Goal: Task Accomplishment & Management: Manage account settings

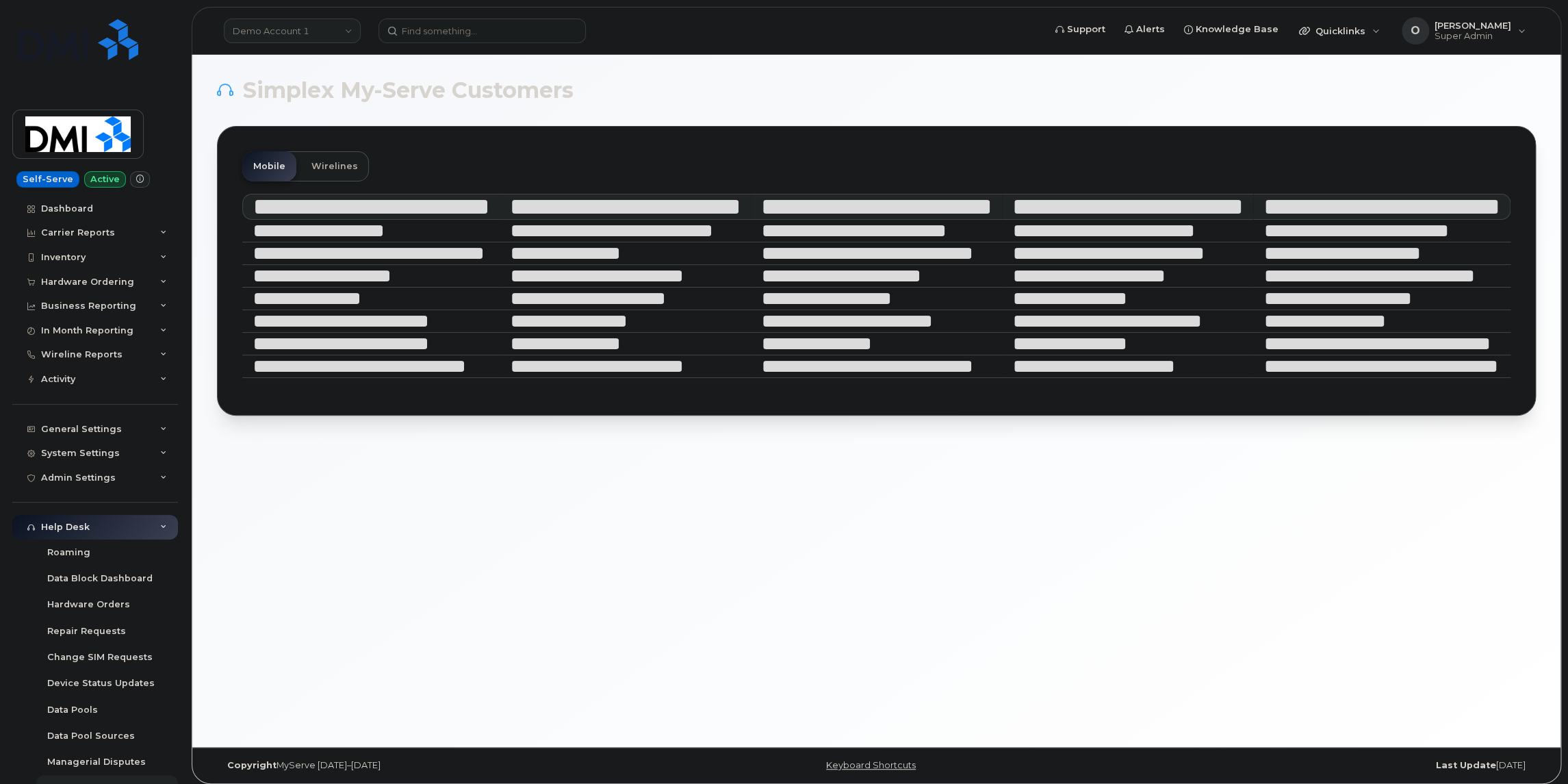
click at [288, 21] on link "Demo Account 1" at bounding box center [292, 30] width 137 height 25
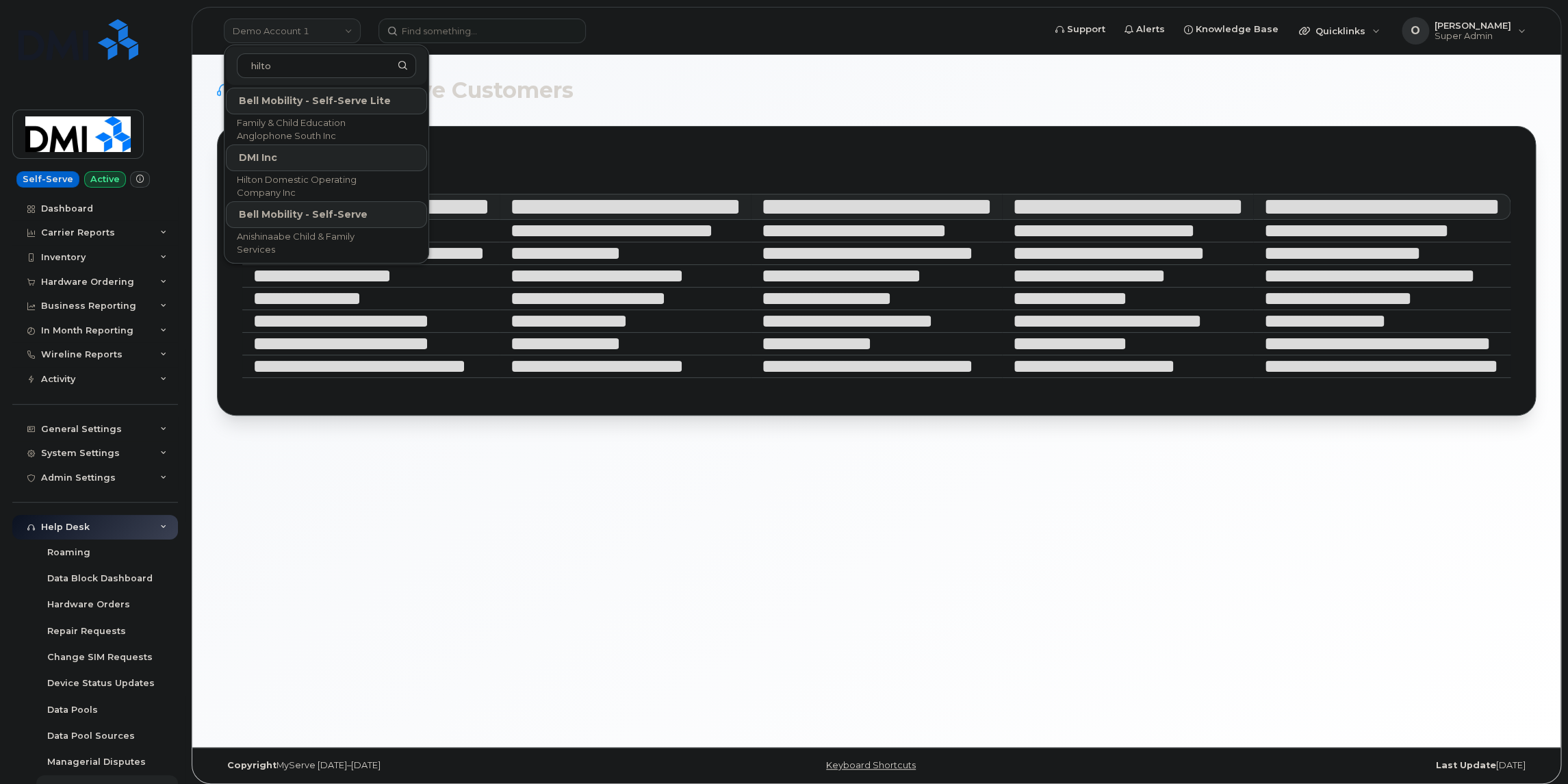
type input "hilton"
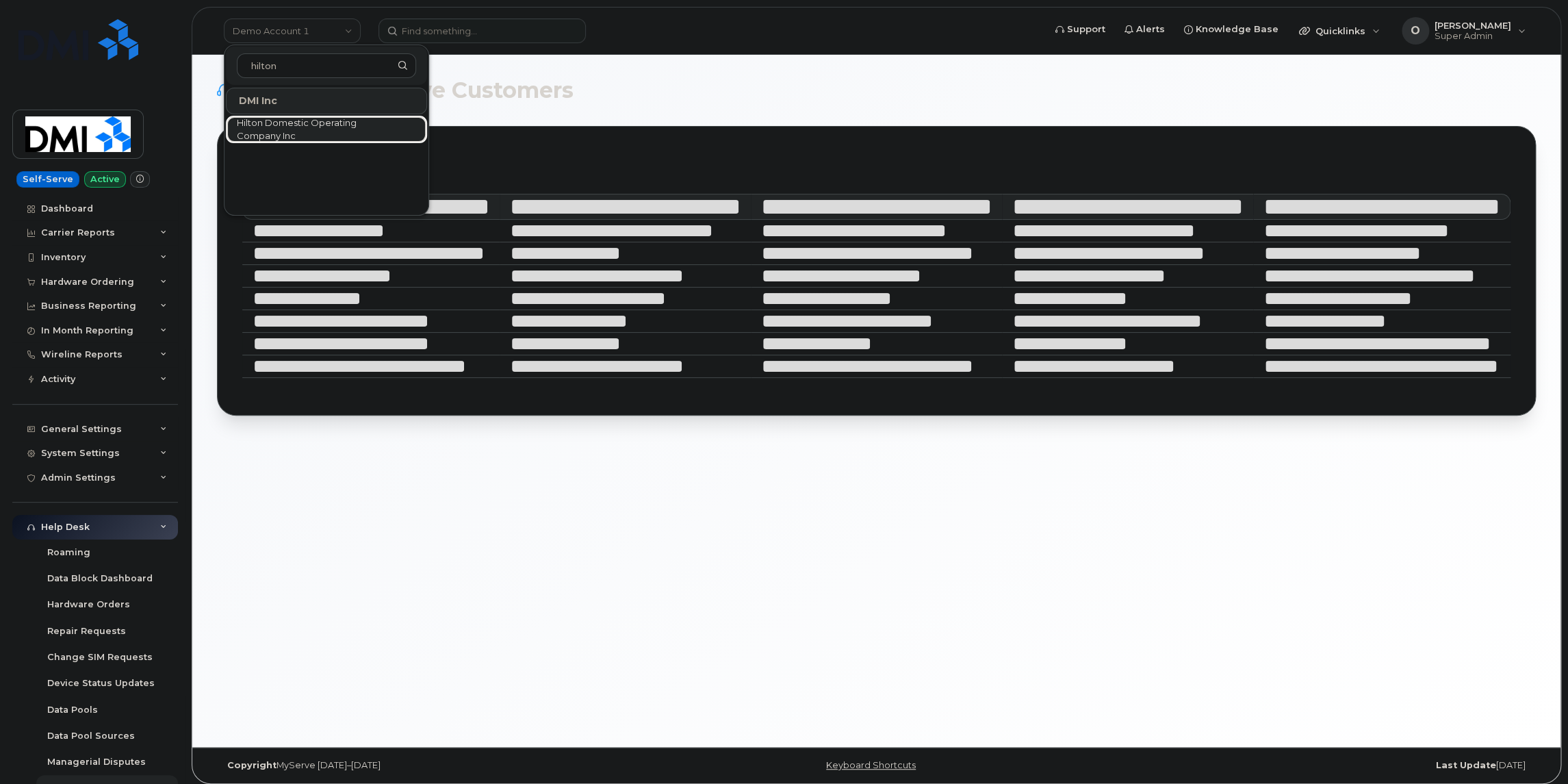
click at [312, 139] on span "Hilton Domestic Operating Company Inc" at bounding box center [316, 129] width 158 height 26
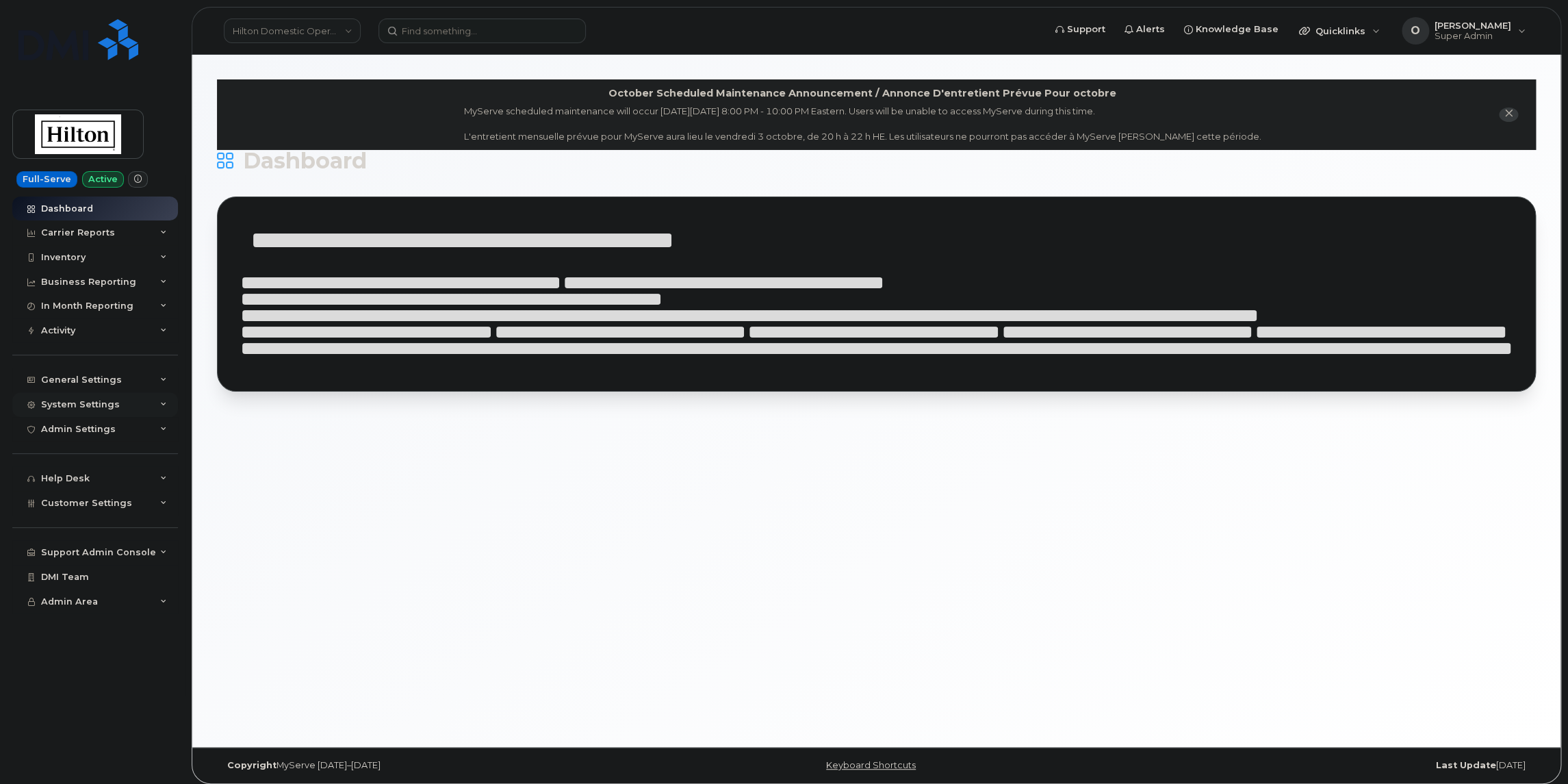
click at [104, 404] on div "System Settings" at bounding box center [80, 404] width 78 height 11
click at [105, 376] on div "General Settings" at bounding box center [81, 380] width 81 height 11
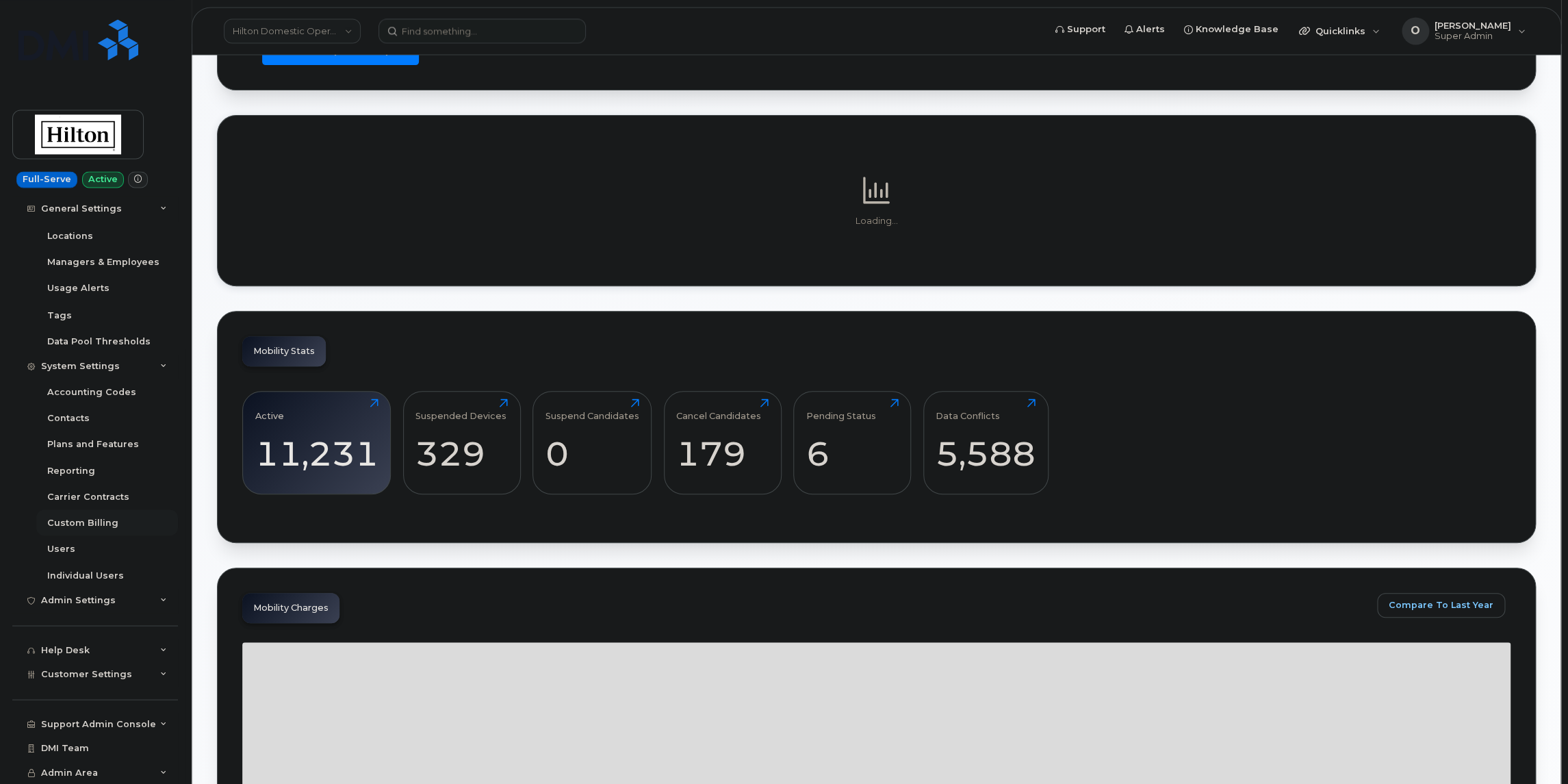
scroll to position [239, 0]
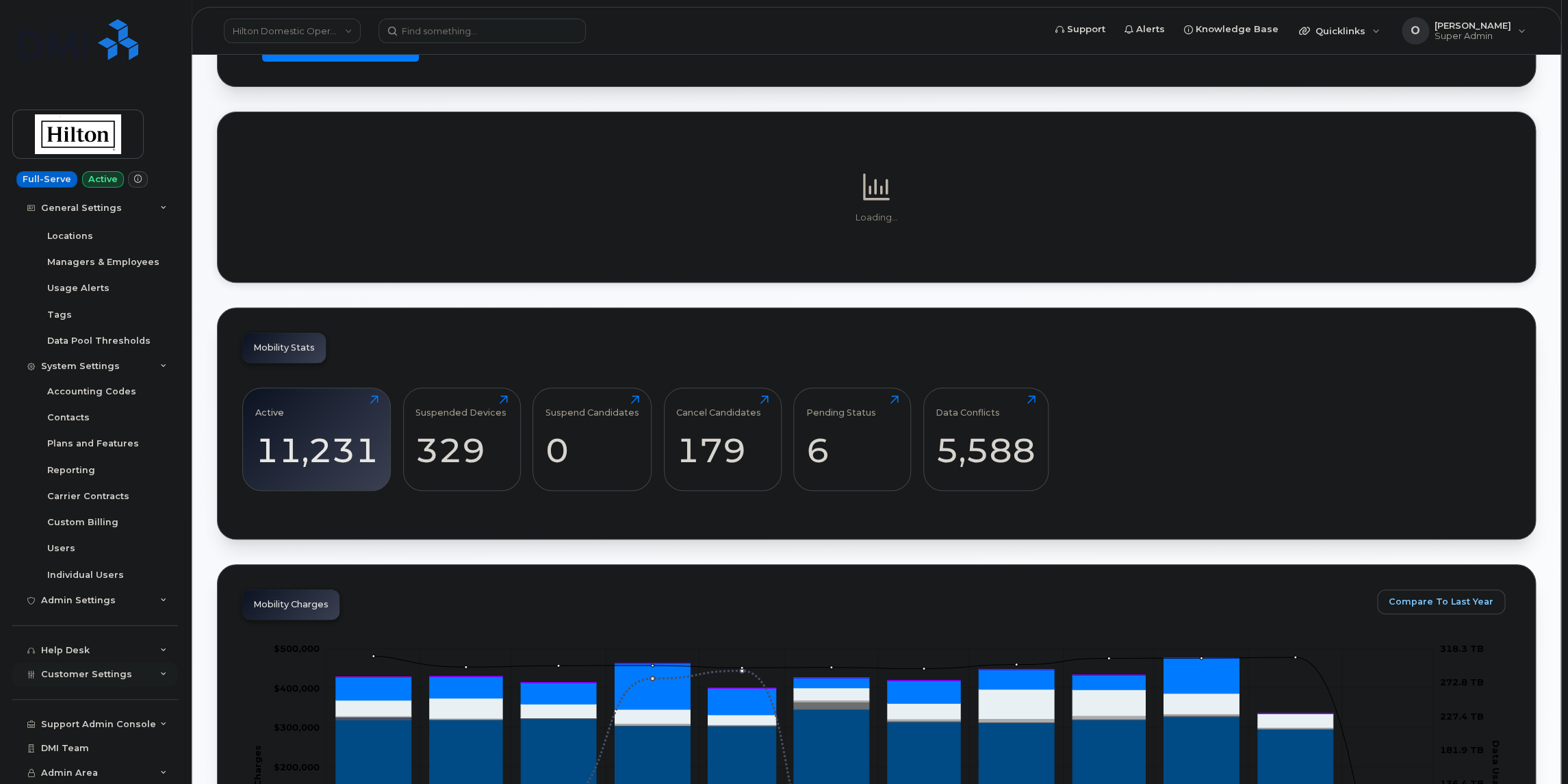
click at [84, 675] on span "Customer Settings" at bounding box center [86, 673] width 91 height 10
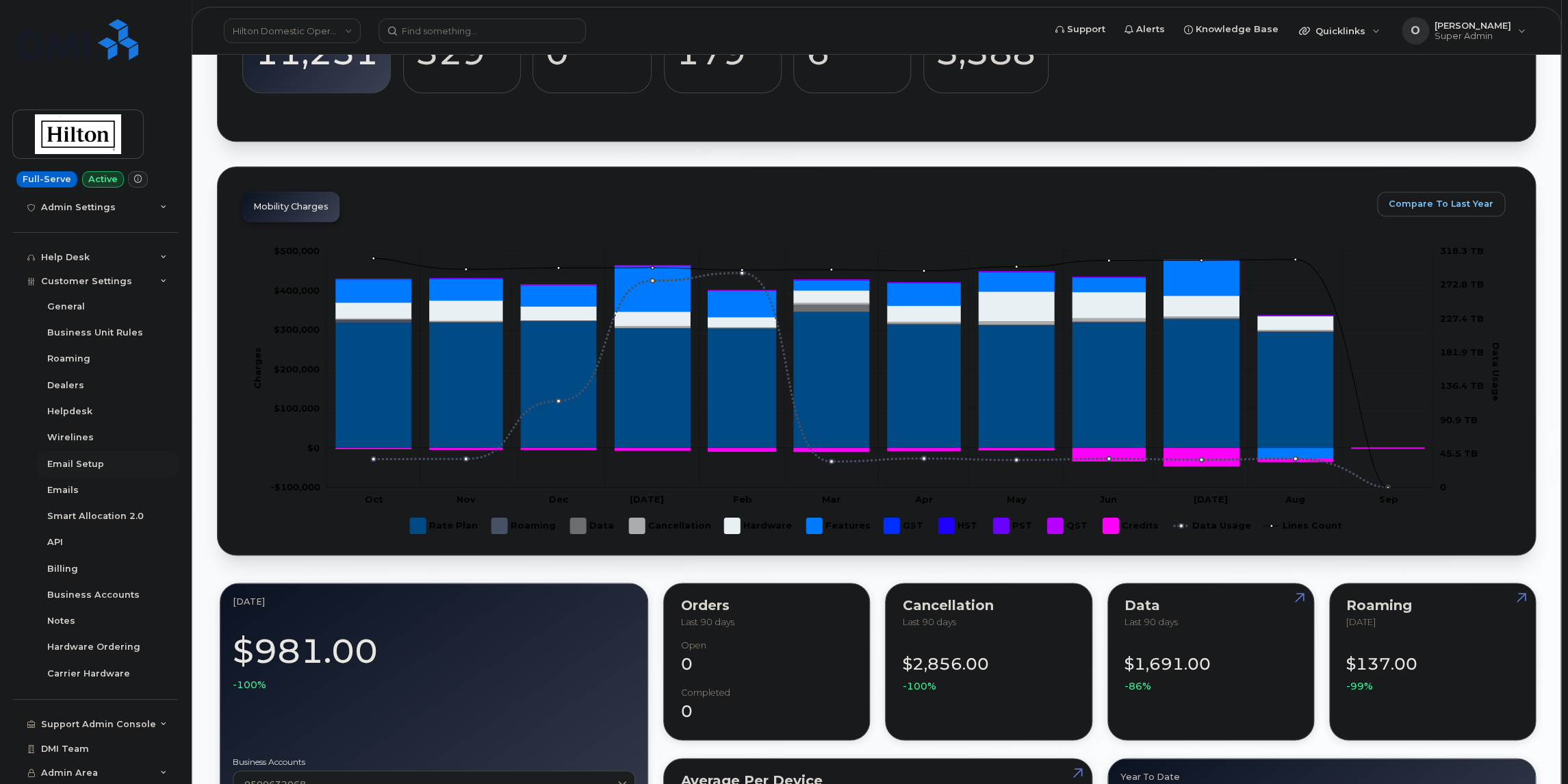
scroll to position [705, 0]
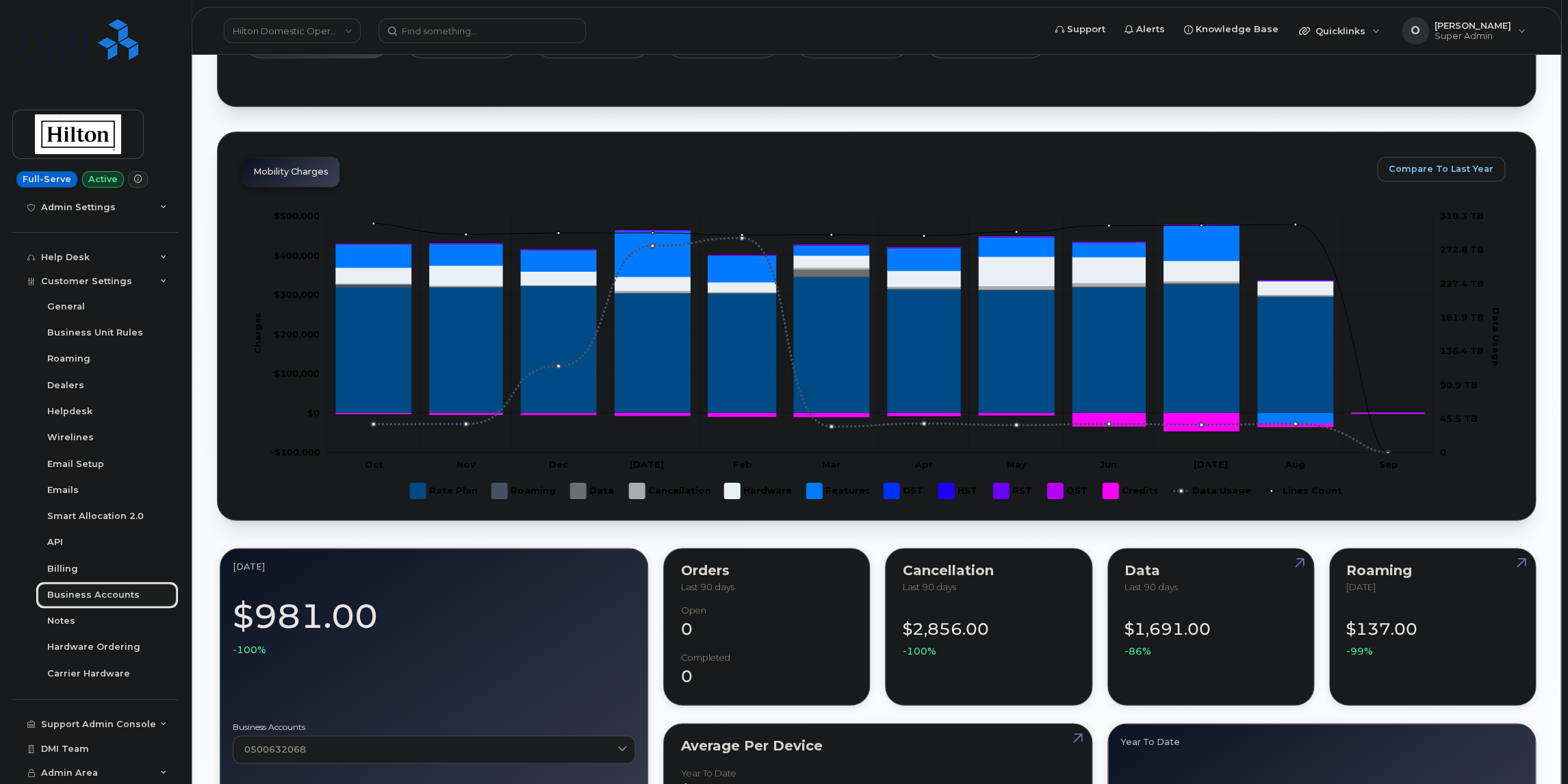
click at [106, 593] on div "Business Accounts" at bounding box center [93, 594] width 92 height 12
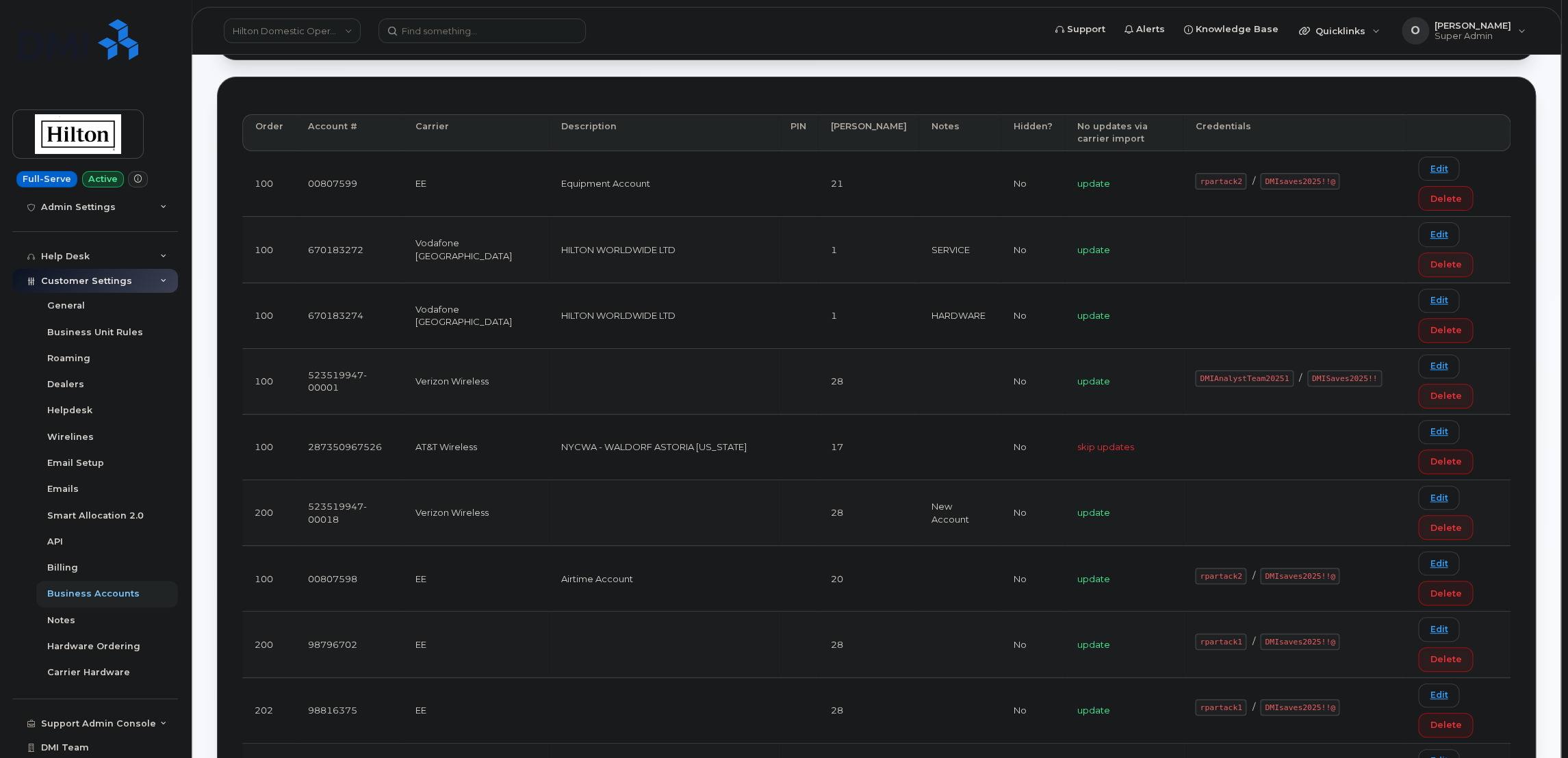
scroll to position [3901, 0]
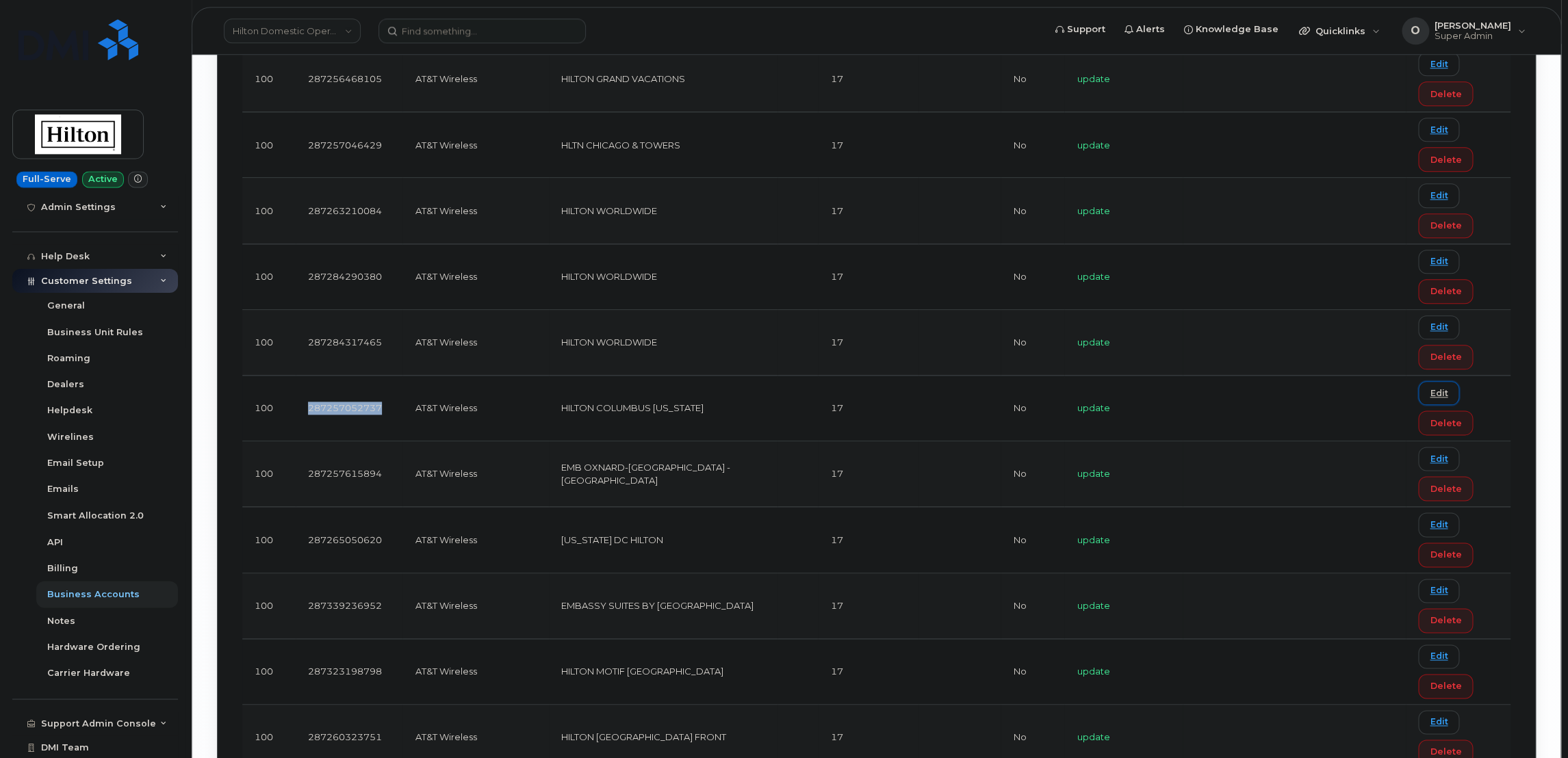
click at [1433, 381] on link "Edit" at bounding box center [1438, 393] width 41 height 24
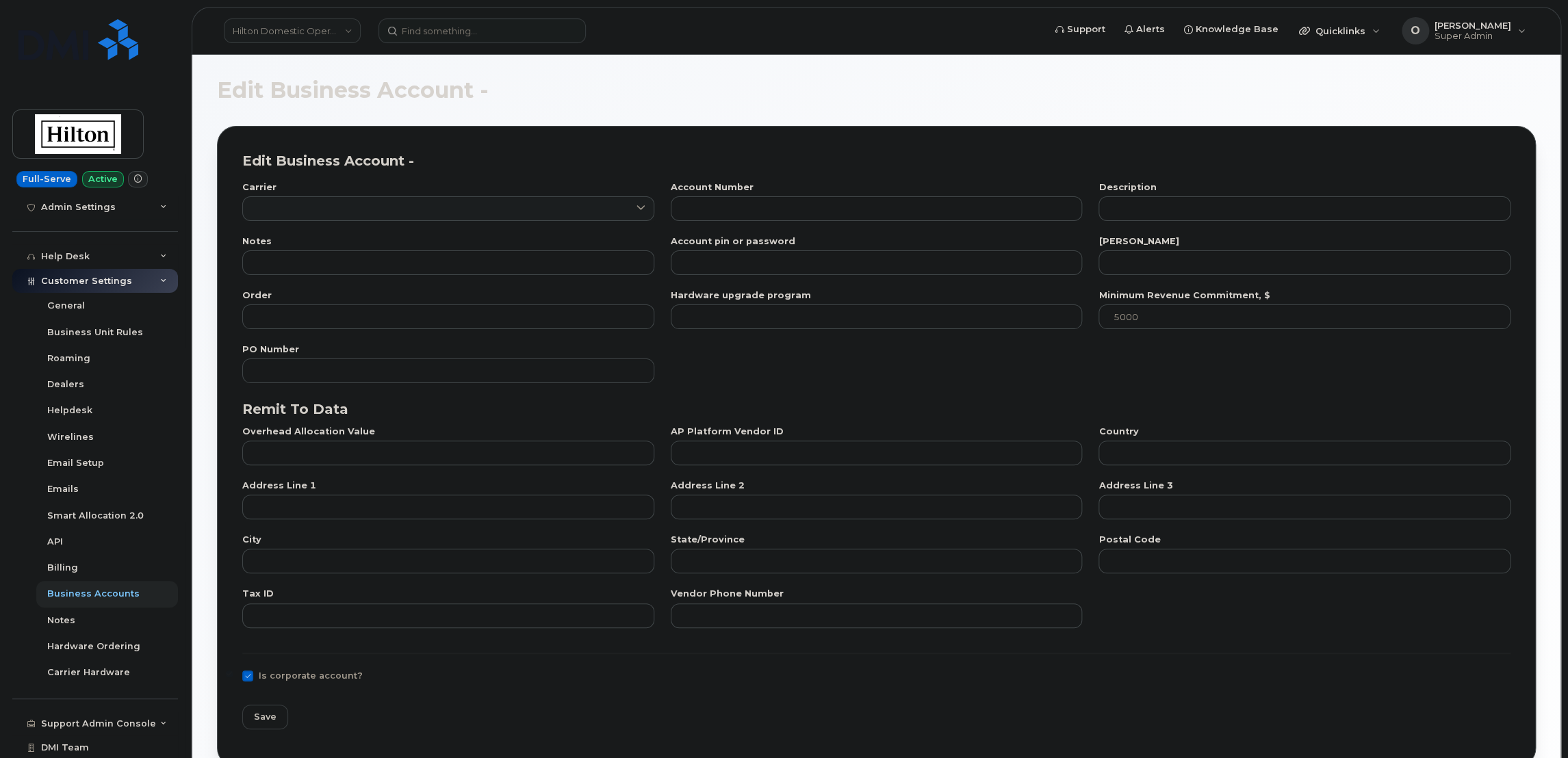
type input "7"
type input "287257052737"
type input "HILTON COLUMBUS OHIO"
type input "17"
type input "100"
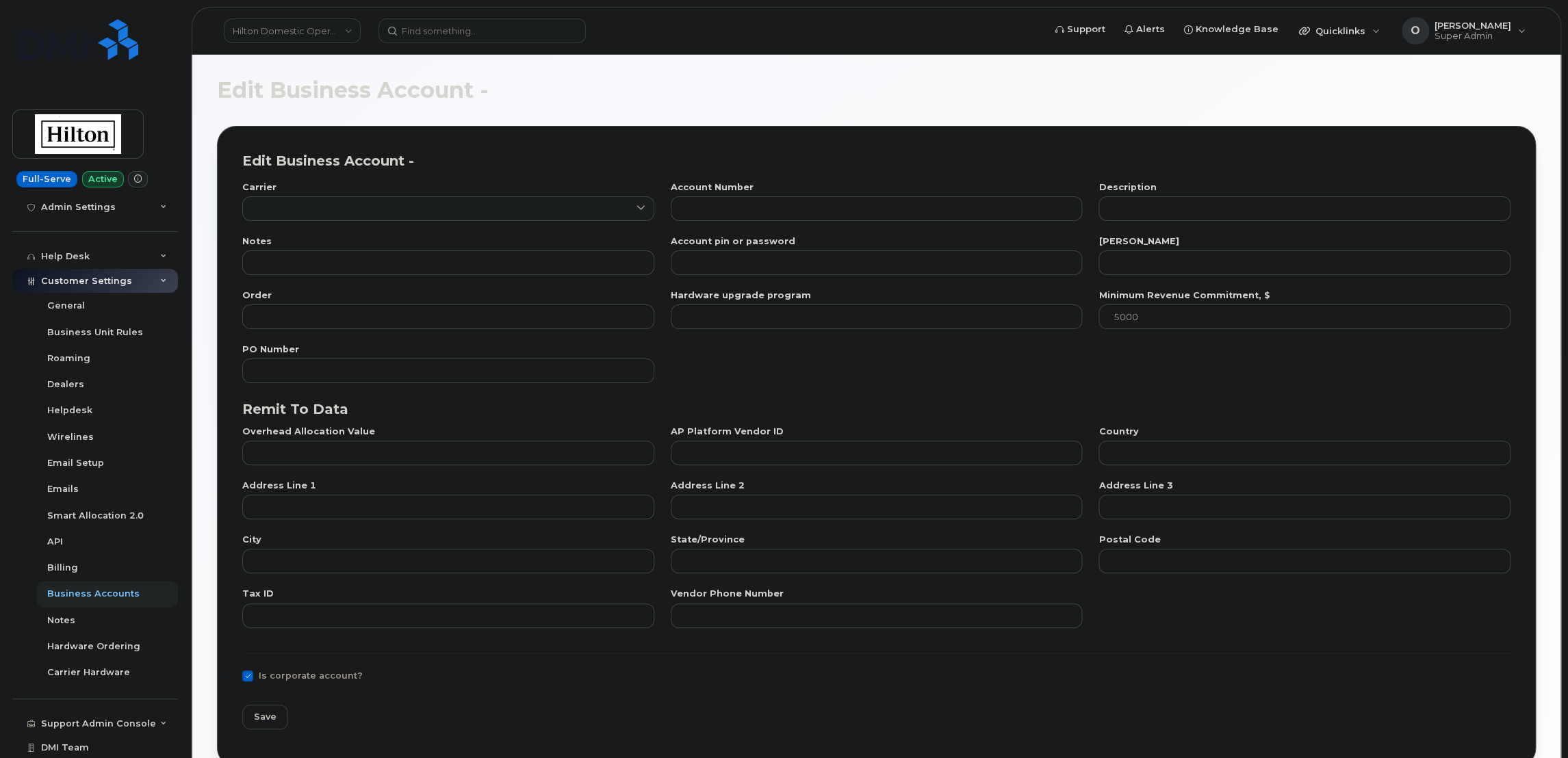
checkbox input "true"
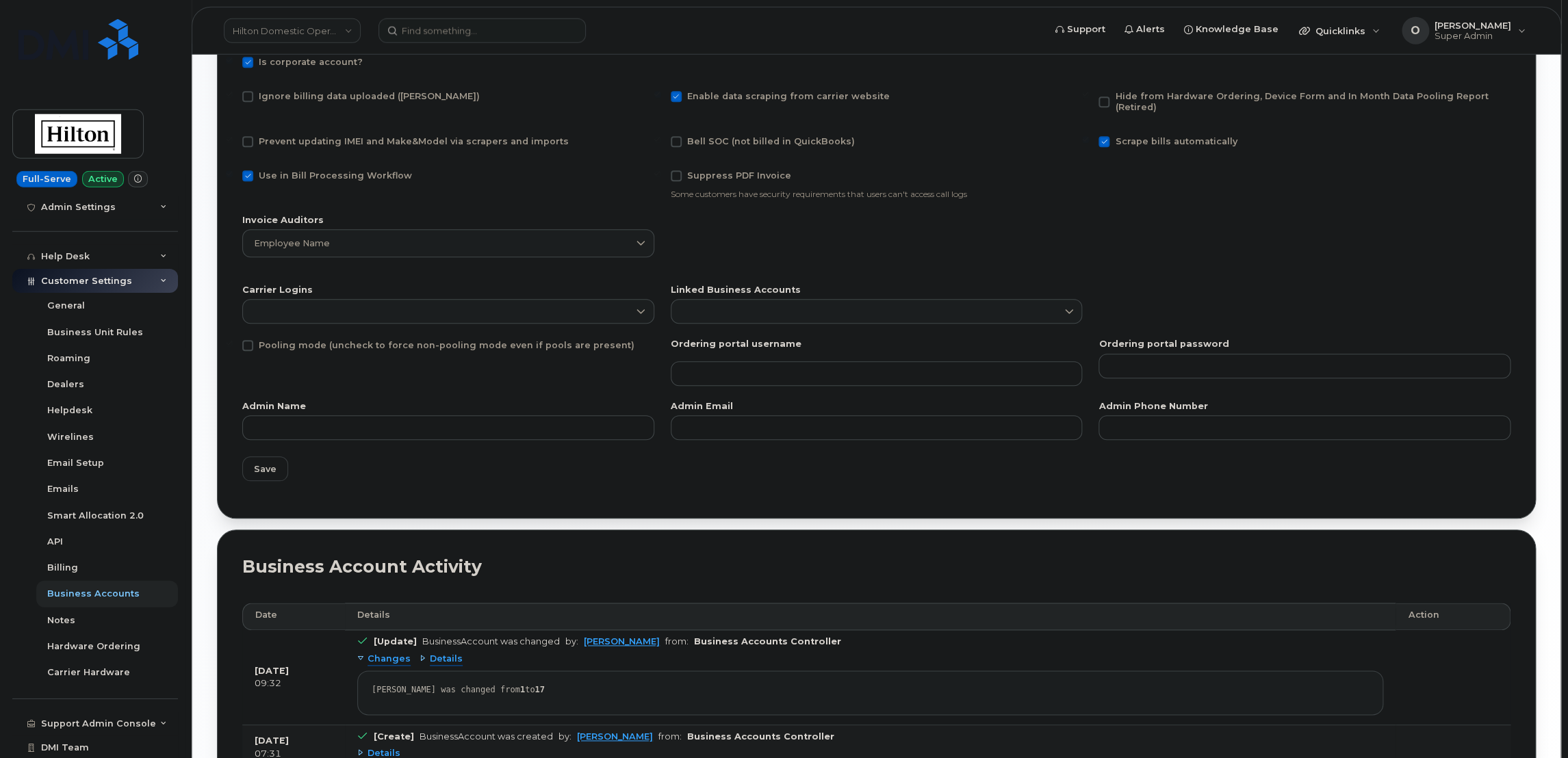
scroll to position [698, 0]
